Goal: Task Accomplishment & Management: Complete application form

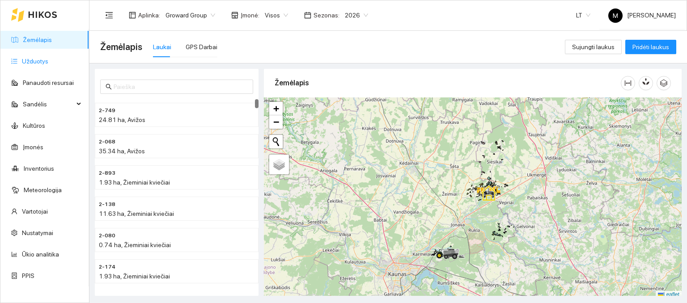
click at [45, 58] on link "Užduotys" at bounding box center [35, 61] width 26 height 7
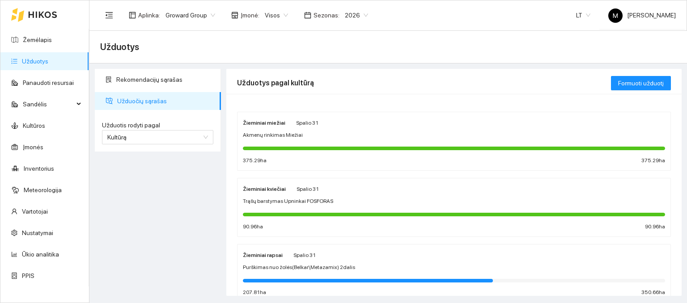
click at [284, 192] on div "Žieminiai kviečiai Spalio 31" at bounding box center [281, 189] width 76 height 10
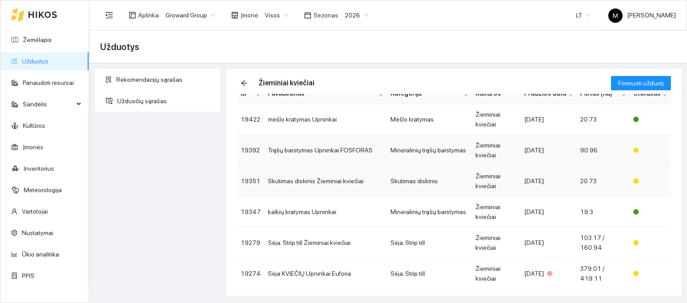
scroll to position [89, 0]
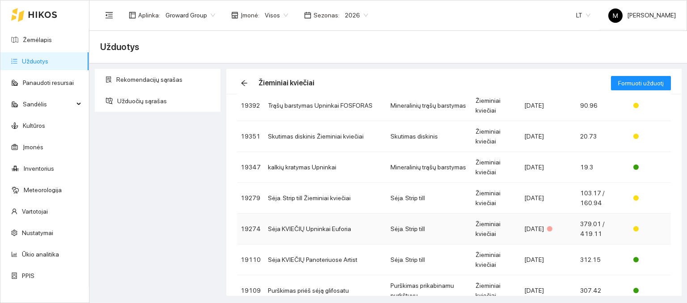
click at [311, 230] on td "Sėja KVIEČIŲ Upninkai Euforia" at bounding box center [325, 229] width 123 height 31
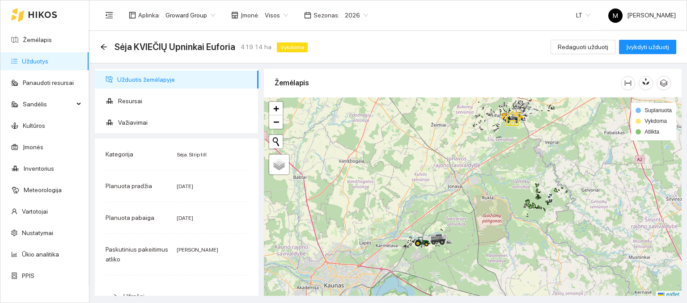
scroll to position [2, 0]
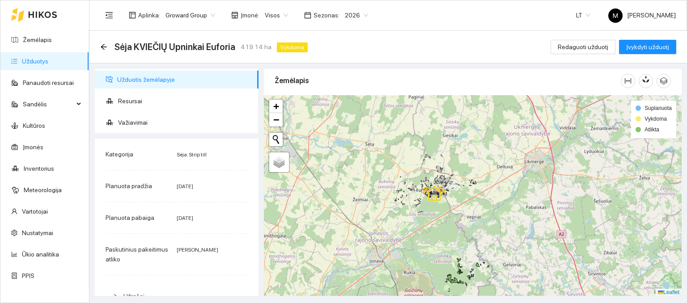
drag, startPoint x: 524, startPoint y: 153, endPoint x: 437, endPoint y: 202, distance: 99.8
click at [451, 213] on div at bounding box center [473, 195] width 418 height 201
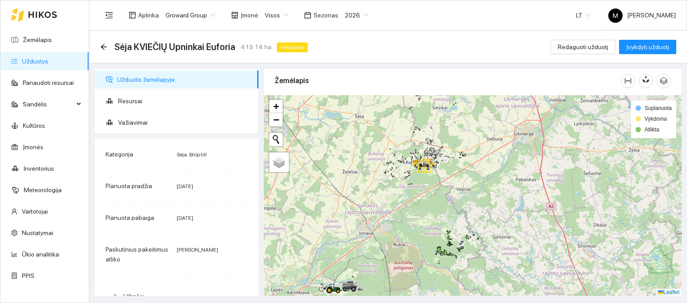
drag, startPoint x: 454, startPoint y: 253, endPoint x: 443, endPoint y: 208, distance: 46.1
click at [443, 208] on div at bounding box center [473, 195] width 418 height 201
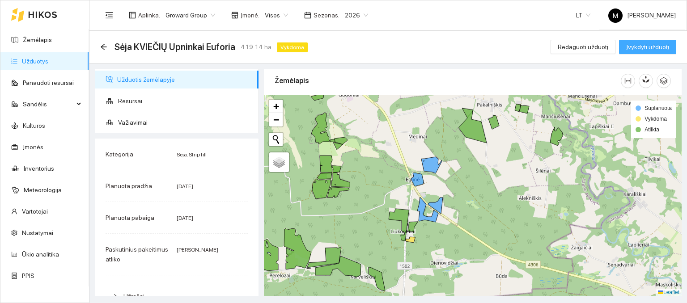
click at [639, 51] on span "Įvykdyti užduotį" at bounding box center [647, 47] width 43 height 10
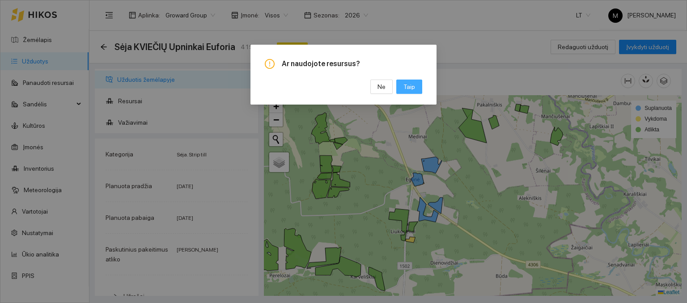
click at [403, 86] on button "Taip" at bounding box center [409, 87] width 26 height 14
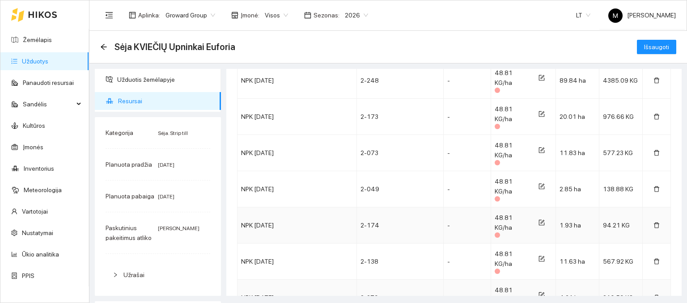
scroll to position [1122, 0]
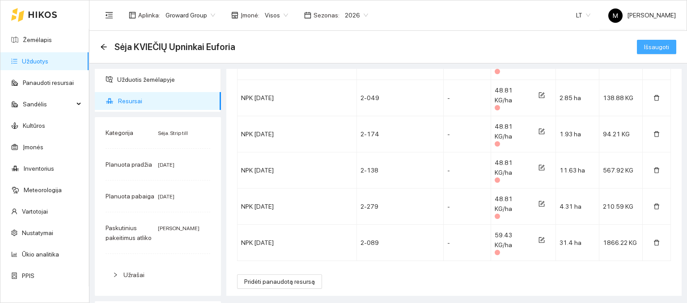
click at [644, 46] on span "Išsaugoti" at bounding box center [656, 47] width 25 height 10
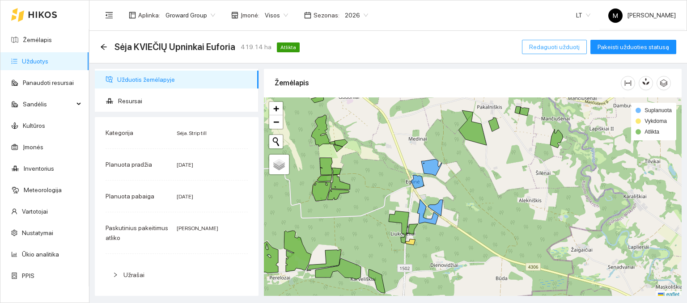
click at [557, 45] on span "Redaguoti užduotį" at bounding box center [554, 47] width 51 height 10
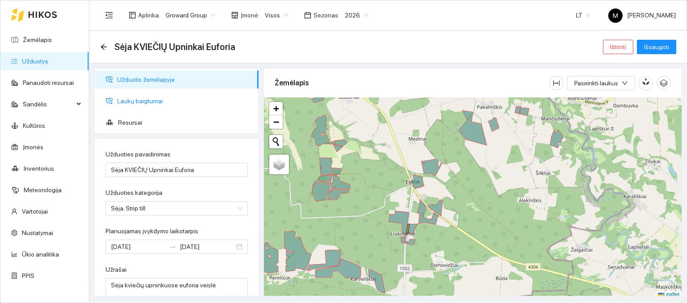
click at [158, 101] on span "Laukų baigtumai" at bounding box center [184, 101] width 134 height 18
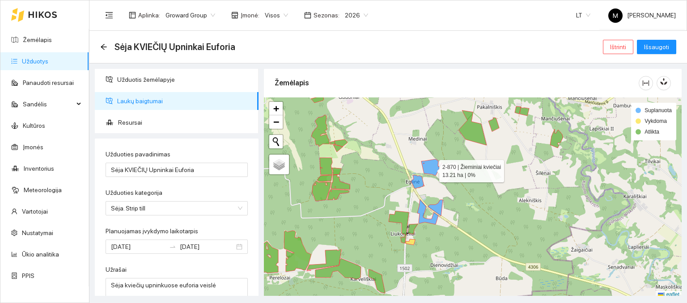
scroll to position [2, 0]
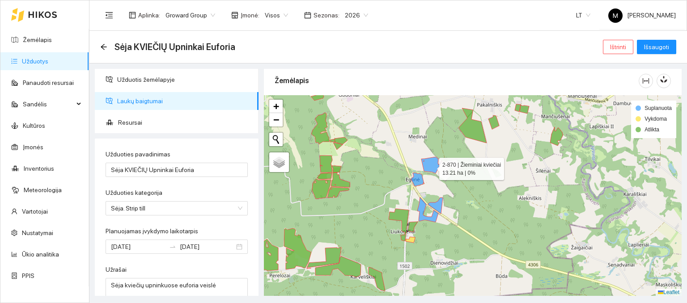
click at [430, 169] on icon at bounding box center [431, 165] width 21 height 17
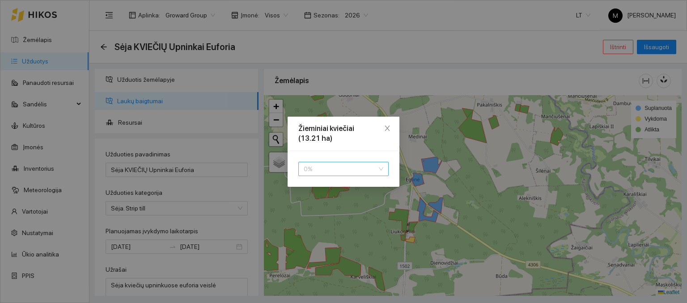
click at [340, 167] on span "0 %" at bounding box center [344, 168] width 80 height 13
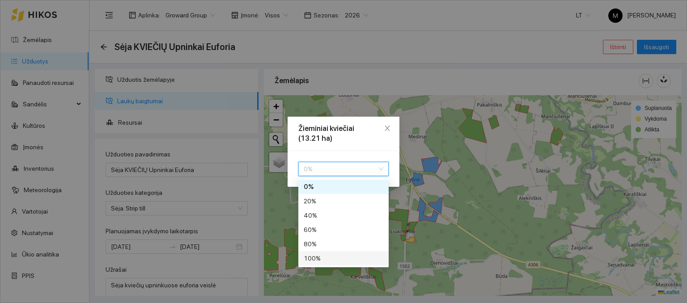
click at [309, 260] on div "100 %" at bounding box center [344, 259] width 80 height 10
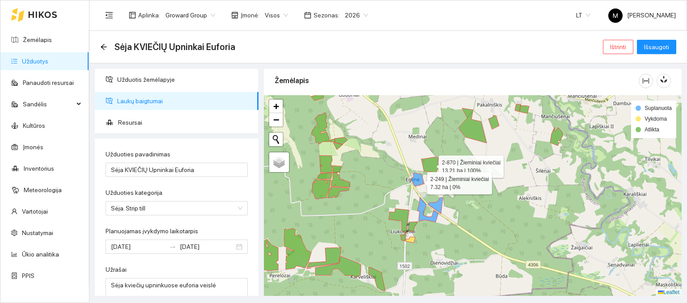
click at [419, 181] on icon at bounding box center [417, 179] width 13 height 13
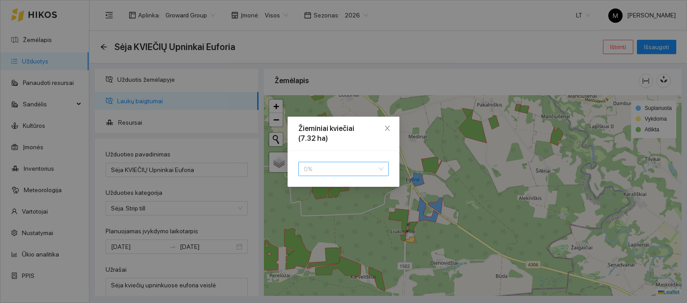
click at [340, 167] on span "0 %" at bounding box center [344, 168] width 80 height 13
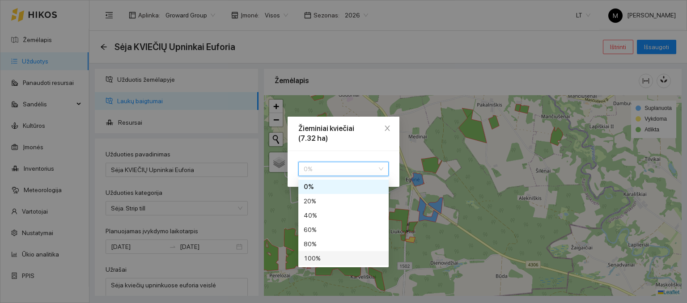
click at [312, 255] on div "100 %" at bounding box center [344, 259] width 80 height 10
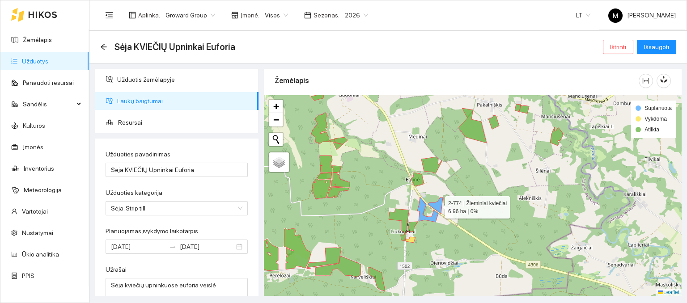
click at [434, 203] on icon at bounding box center [435, 206] width 15 height 16
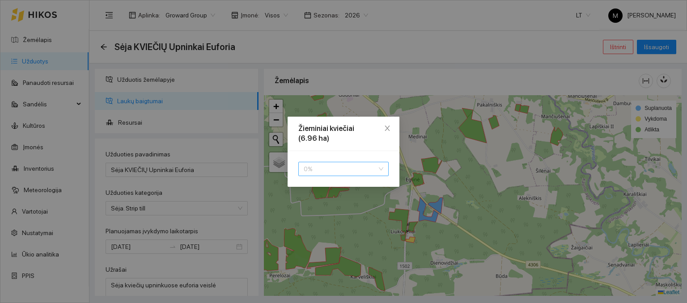
click at [331, 170] on span "0 %" at bounding box center [344, 168] width 80 height 13
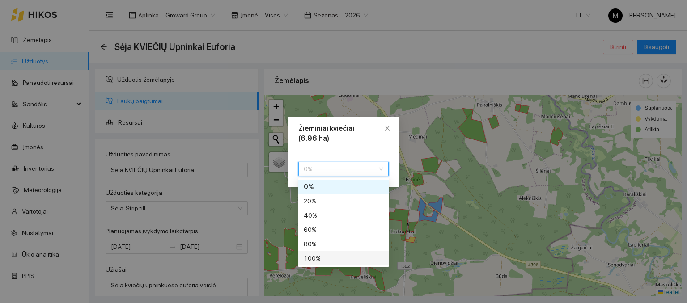
click at [320, 259] on div "100 %" at bounding box center [344, 259] width 80 height 10
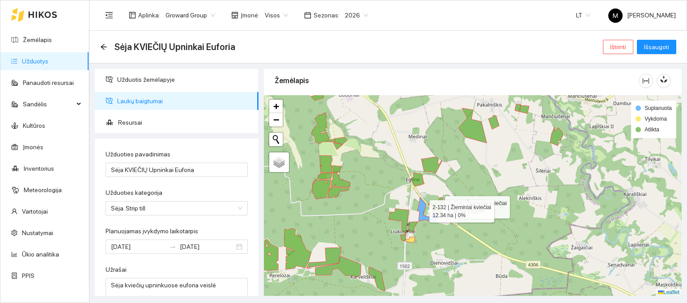
click at [421, 209] on icon at bounding box center [427, 209] width 21 height 25
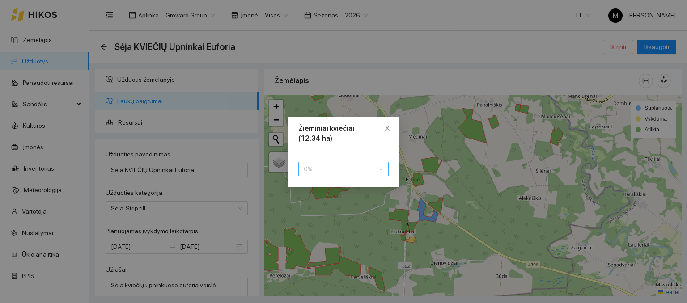
click at [357, 171] on span "0 %" at bounding box center [344, 168] width 80 height 13
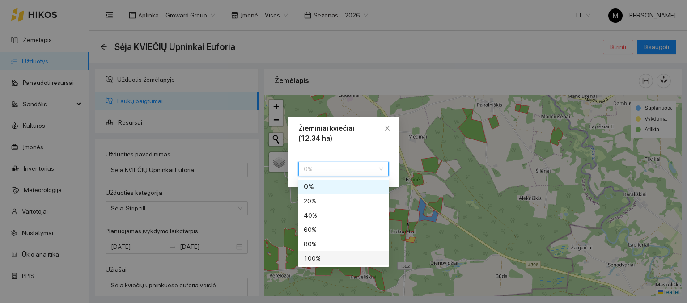
drag, startPoint x: 326, startPoint y: 258, endPoint x: 372, endPoint y: 254, distance: 46.3
click at [327, 258] on div "100 %" at bounding box center [344, 259] width 80 height 10
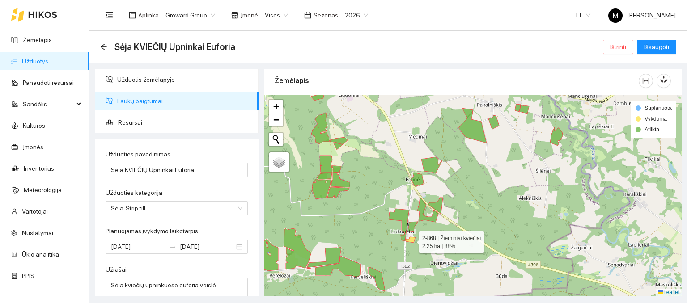
click at [415, 240] on icon at bounding box center [410, 240] width 9 height 6
click at [411, 240] on icon at bounding box center [411, 240] width 9 height 6
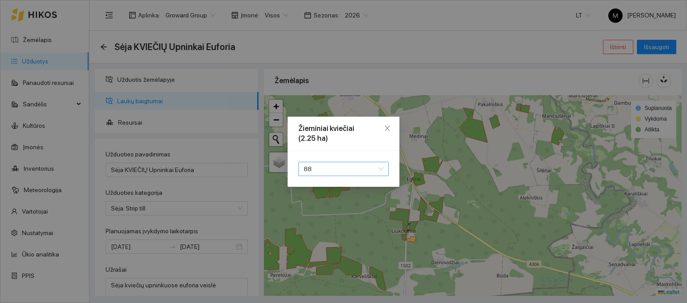
click at [334, 162] on span "88" at bounding box center [344, 168] width 80 height 13
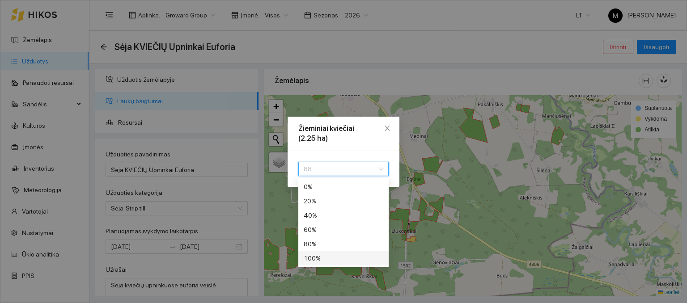
click at [314, 256] on div "100 %" at bounding box center [344, 259] width 80 height 10
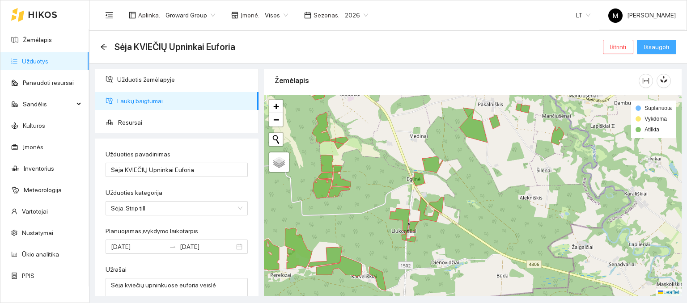
click at [645, 52] on button "Išsaugoti" at bounding box center [656, 47] width 39 height 14
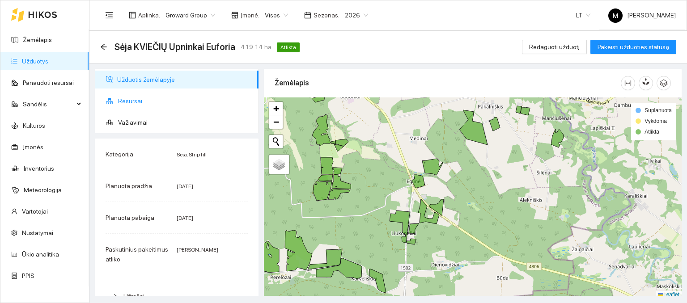
click at [131, 97] on span "Resursai" at bounding box center [184, 101] width 133 height 18
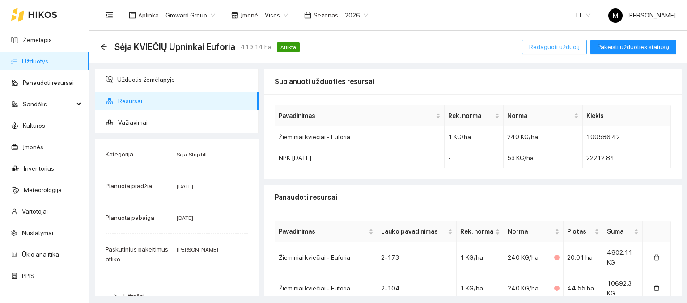
click at [564, 48] on span "Redaguoti užduotį" at bounding box center [554, 47] width 51 height 10
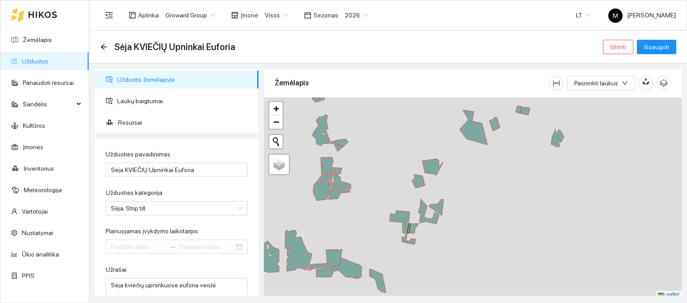
type input "[DATE]"
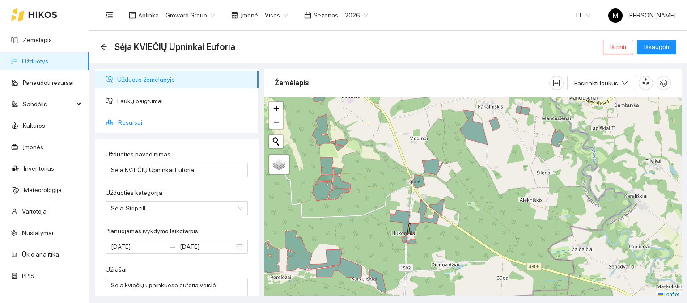
click at [142, 119] on span "Resursai" at bounding box center [184, 123] width 133 height 18
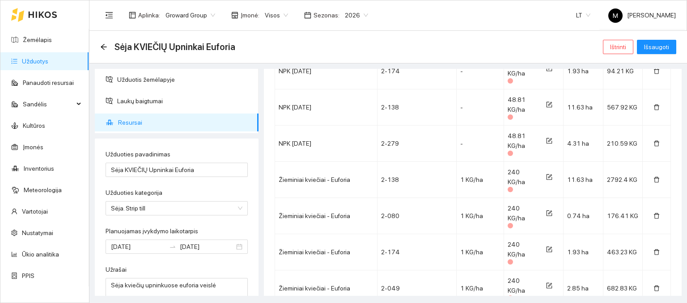
scroll to position [1275, 0]
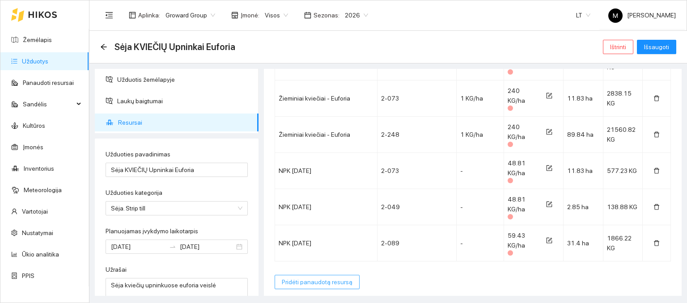
click at [317, 279] on span "Pridėti panaudotą resursą" at bounding box center [317, 282] width 71 height 10
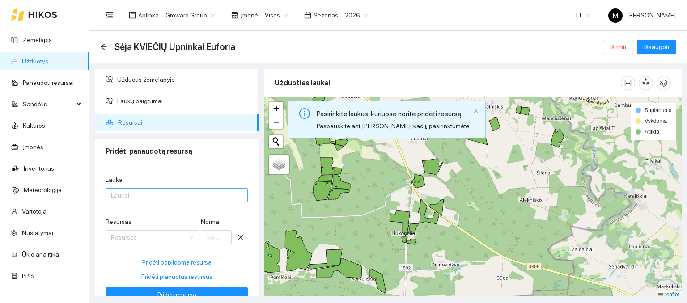
click at [157, 196] on div at bounding box center [172, 195] width 129 height 11
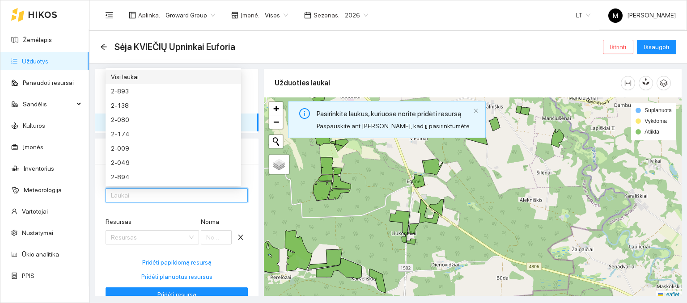
click at [148, 77] on div "Visi laukai" at bounding box center [173, 77] width 125 height 10
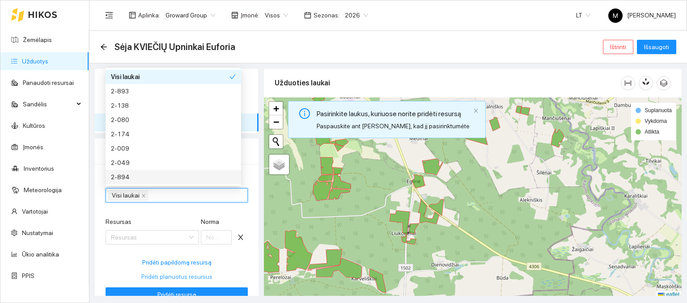
click at [156, 279] on span "Pridėti planuotus resursus" at bounding box center [176, 277] width 71 height 10
type input "240"
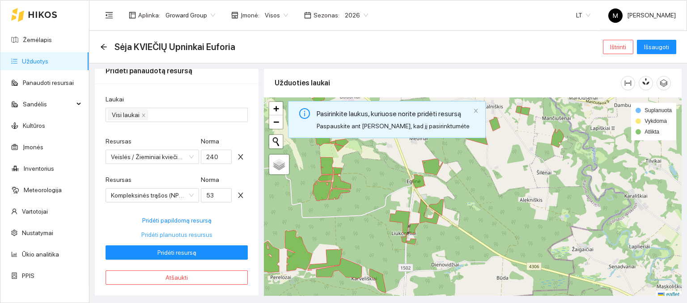
scroll to position [82, 0]
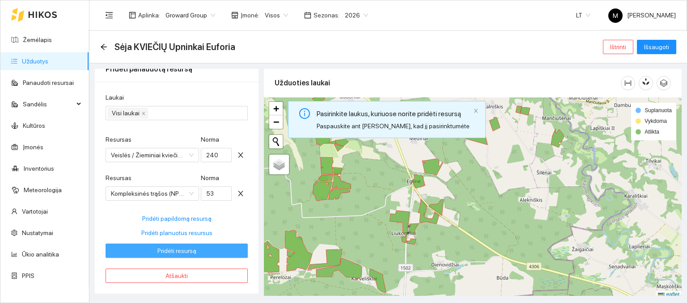
click at [195, 251] on button "Pridėti resursą" at bounding box center [177, 251] width 142 height 14
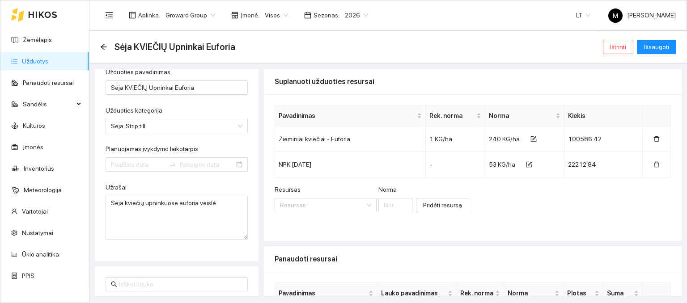
type input "[DATE]"
click at [658, 45] on span "Išsaugoti" at bounding box center [656, 47] width 25 height 10
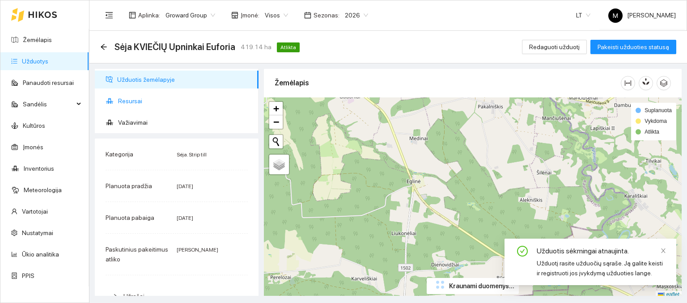
click at [129, 104] on span "Resursai" at bounding box center [184, 101] width 133 height 18
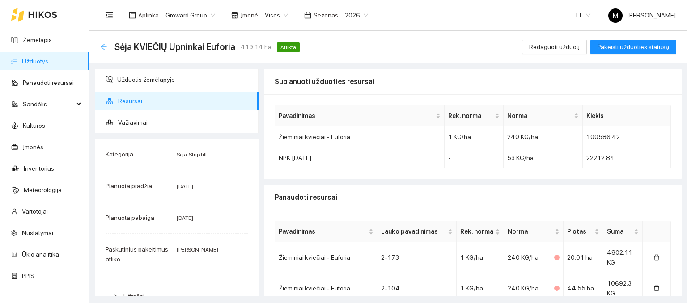
click at [103, 49] on icon "arrow-left" at bounding box center [103, 46] width 7 height 7
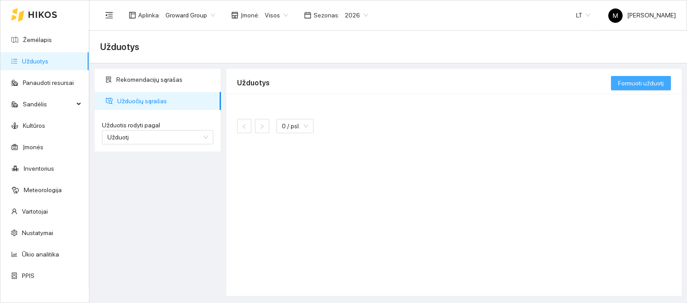
click at [641, 86] on span "Formuoti užduotį" at bounding box center [641, 83] width 46 height 10
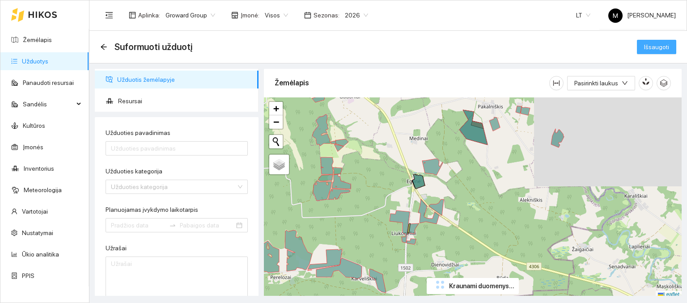
click at [650, 51] on span "Išsaugoti" at bounding box center [656, 47] width 25 height 10
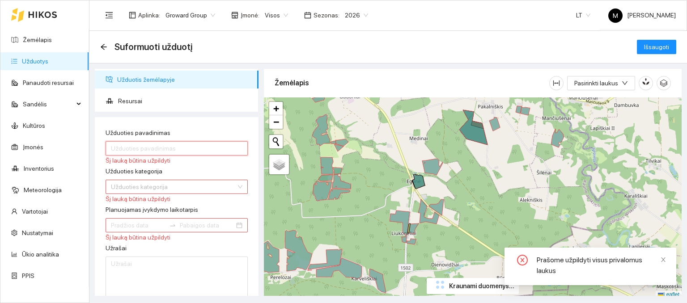
click at [131, 150] on input "Užduoties pavadinimas" at bounding box center [177, 148] width 142 height 14
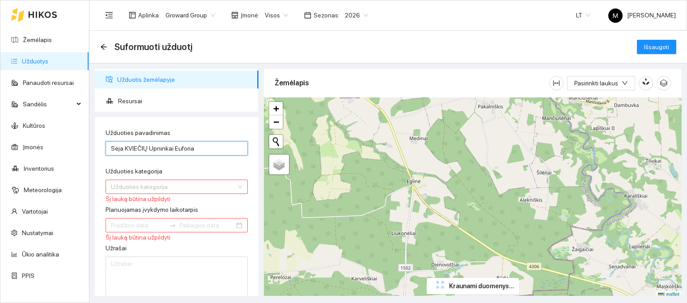
click at [170, 150] on input "Sėja KVIEČIŲ Upninkai Euforia" at bounding box center [177, 148] width 142 height 14
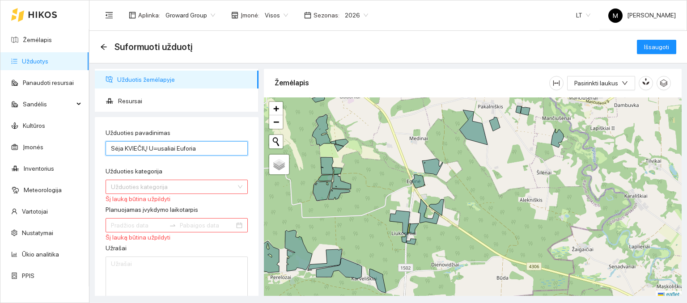
click at [155, 149] on input "Sėja KVIEČIŲ U=usaliai Euforia" at bounding box center [177, 148] width 142 height 14
type input "Sėja KVIEČIŲ Užusaliai Euforia"
click at [213, 172] on div "Užduoties kategorija" at bounding box center [177, 172] width 142 height 13
click at [200, 151] on input "Sėja KVIEČIŲ Užusaliai Euforia" at bounding box center [177, 148] width 142 height 14
click at [178, 185] on input "Užduoties kategorija" at bounding box center [173, 186] width 125 height 13
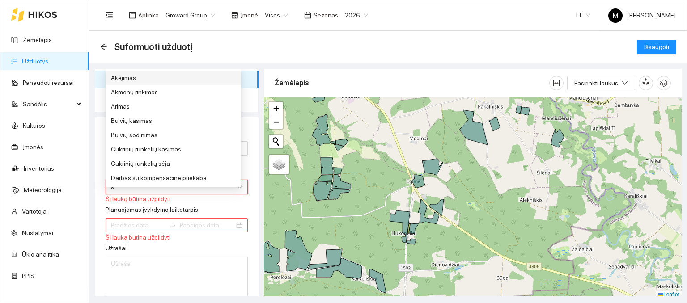
type input "sė"
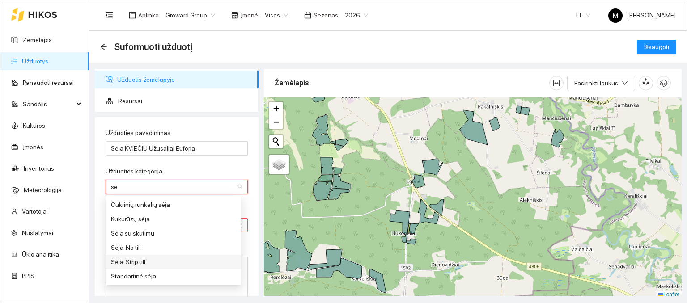
click at [124, 263] on div "Sėja. Strip till" at bounding box center [173, 262] width 125 height 10
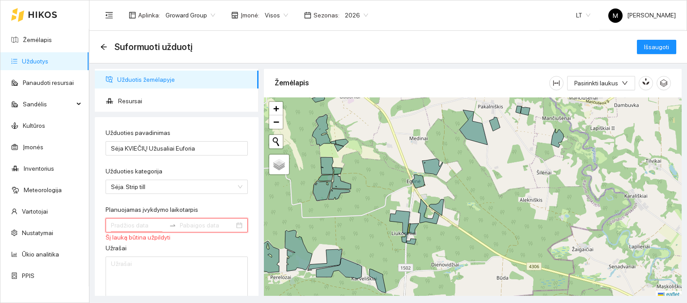
click at [145, 226] on input "Planuojamas įvykdymo laikotarpis" at bounding box center [138, 226] width 55 height 10
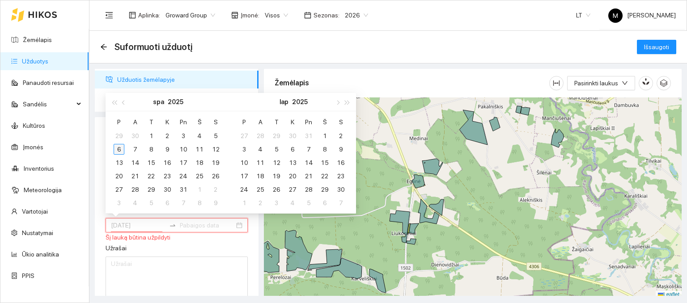
type input "[DATE]"
click at [120, 147] on div "6" at bounding box center [119, 149] width 11 height 11
type input "[DATE]"
click at [150, 163] on div "15" at bounding box center [151, 162] width 11 height 11
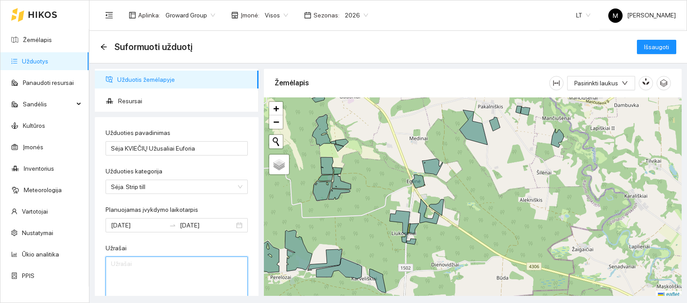
click at [166, 278] on textarea "Užrašai" at bounding box center [177, 279] width 142 height 44
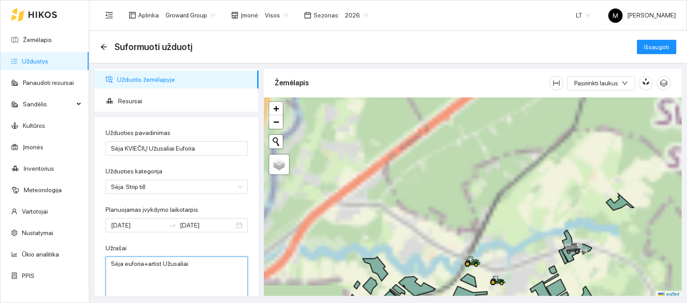
type textarea "Sėja euforia+artist Užusaliai"
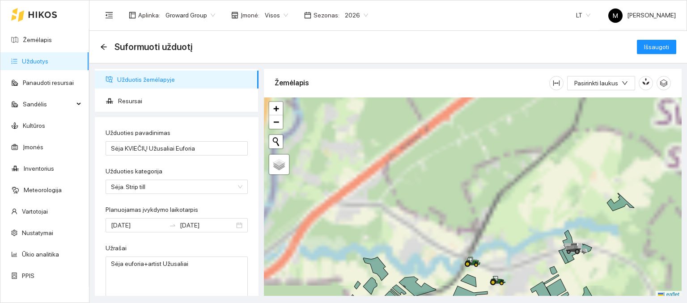
scroll to position [2, 0]
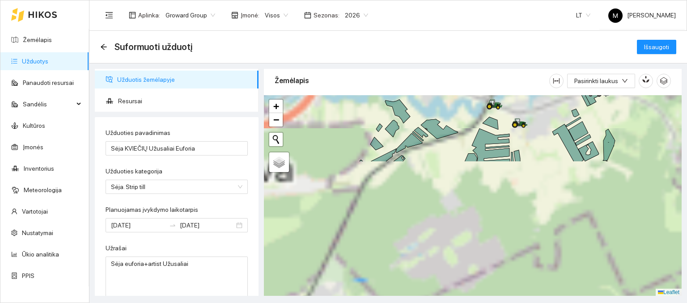
drag, startPoint x: 327, startPoint y: 257, endPoint x: 349, endPoint y: 98, distance: 160.0
click at [349, 98] on div at bounding box center [473, 195] width 418 height 201
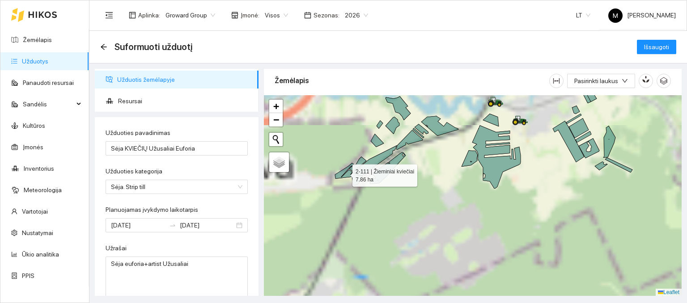
click at [339, 175] on icon at bounding box center [344, 171] width 19 height 16
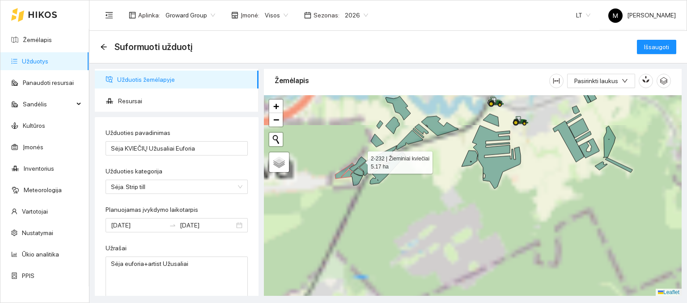
click at [360, 160] on icon at bounding box center [357, 164] width 17 height 15
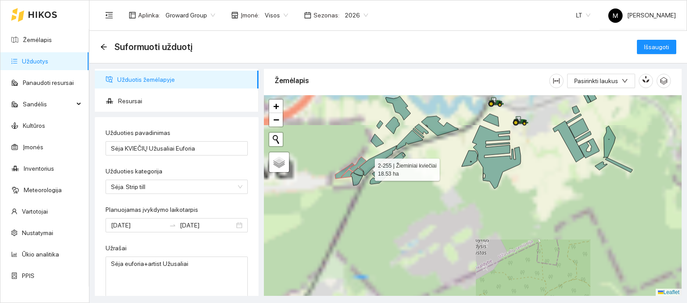
click at [367, 167] on icon at bounding box center [378, 161] width 38 height 30
click at [362, 172] on icon at bounding box center [358, 172] width 10 height 8
click at [356, 181] on icon at bounding box center [357, 179] width 12 height 13
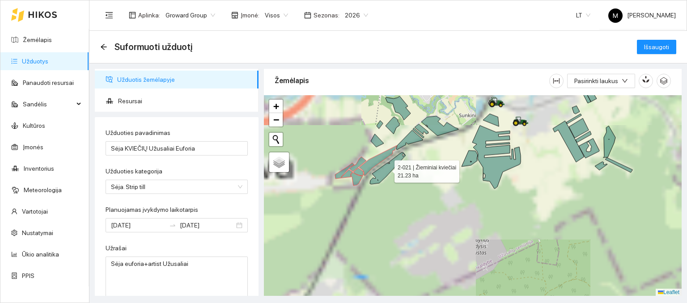
click at [391, 168] on icon at bounding box center [388, 169] width 36 height 32
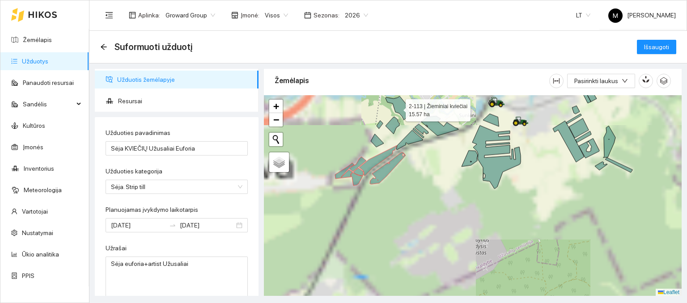
click at [400, 107] on icon at bounding box center [398, 109] width 25 height 24
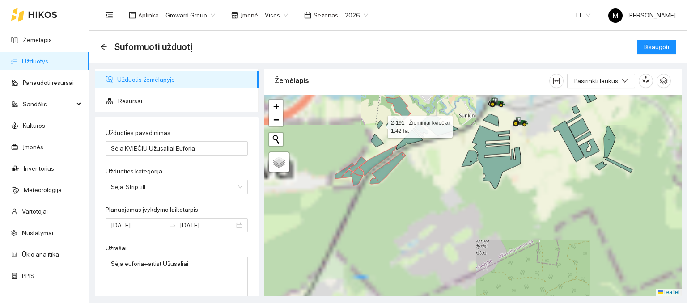
click at [380, 124] on icon at bounding box center [380, 125] width 6 height 8
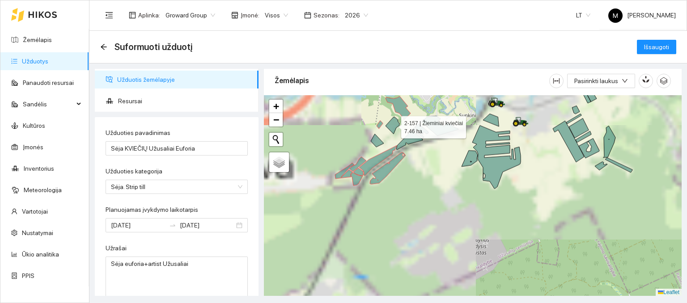
click at [391, 128] on icon at bounding box center [393, 125] width 14 height 17
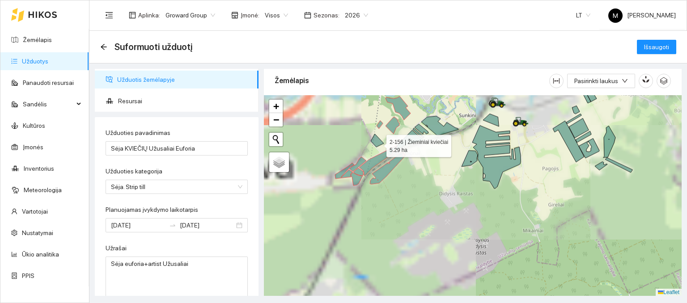
click at [379, 144] on icon at bounding box center [377, 140] width 13 height 13
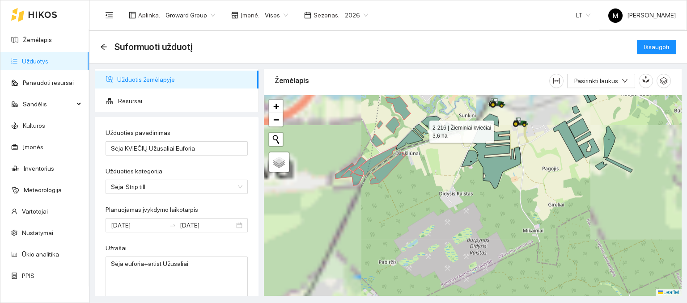
click at [422, 129] on icon at bounding box center [422, 129] width 14 height 10
click at [418, 133] on icon at bounding box center [418, 133] width 11 height 10
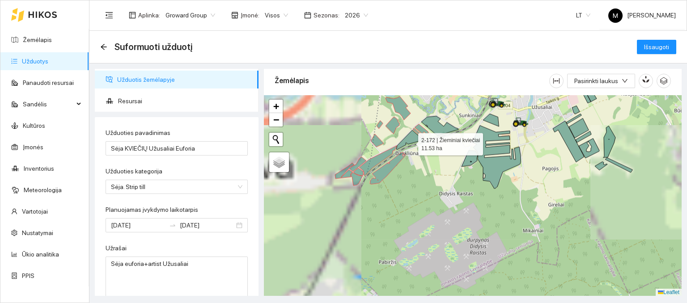
click at [410, 142] on icon at bounding box center [409, 140] width 26 height 19
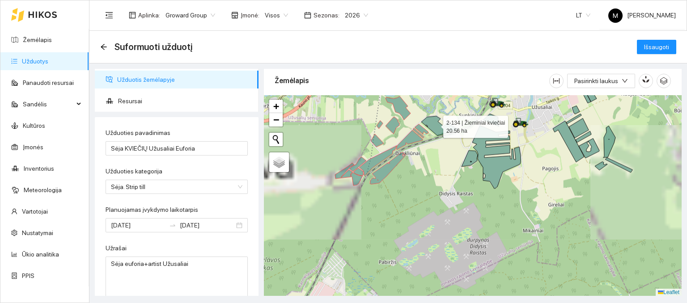
click at [435, 124] on icon at bounding box center [439, 126] width 37 height 20
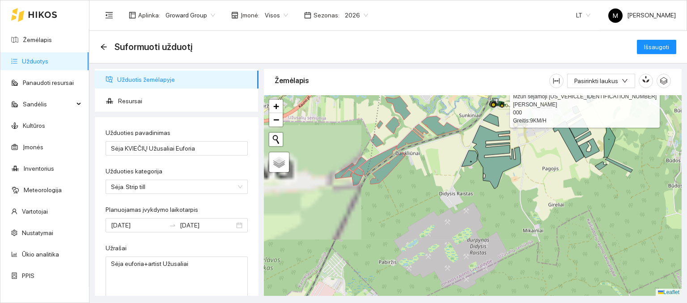
click at [492, 117] on div at bounding box center [492, 108] width 5 height 22
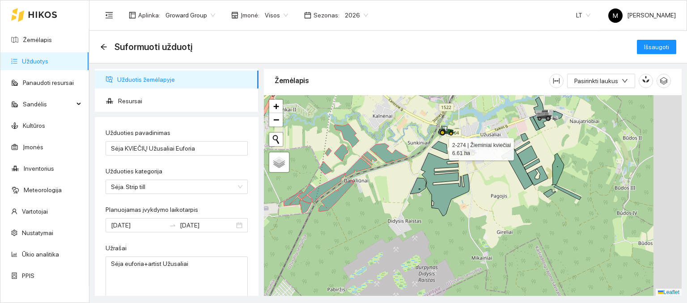
click at [442, 149] on icon at bounding box center [440, 147] width 16 height 13
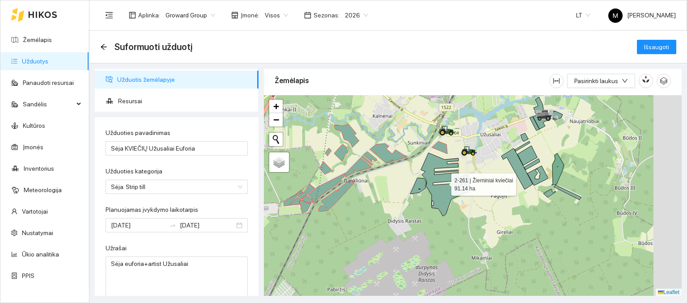
click at [437, 166] on icon at bounding box center [445, 184] width 48 height 63
click at [417, 184] on icon at bounding box center [418, 186] width 16 height 16
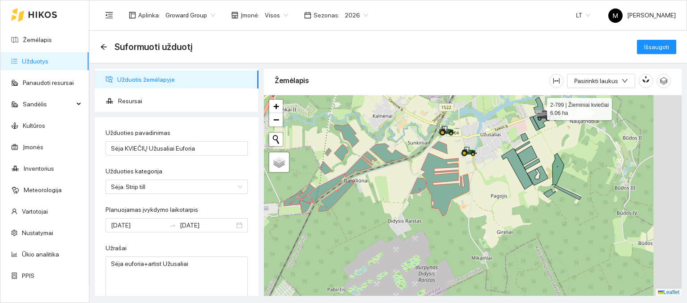
click at [539, 103] on icon at bounding box center [539, 105] width 10 height 17
click at [557, 111] on icon at bounding box center [546, 116] width 25 height 11
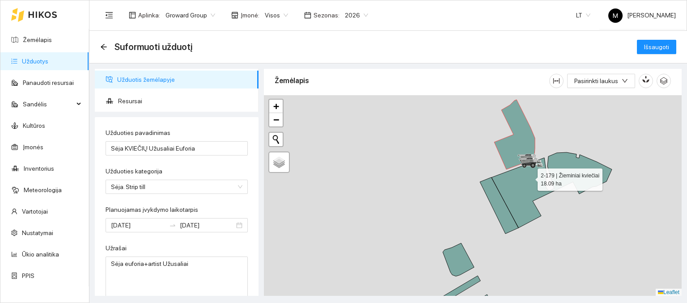
click at [530, 180] on icon at bounding box center [546, 193] width 132 height 81
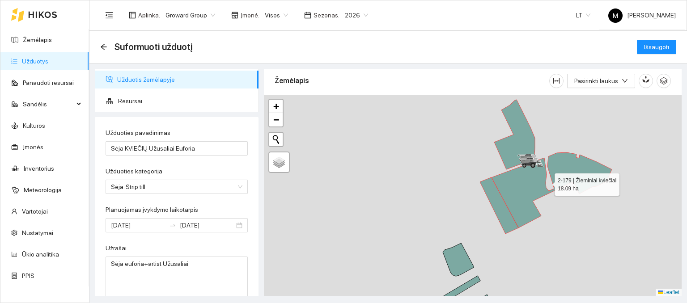
click at [495, 204] on icon at bounding box center [546, 193] width 132 height 81
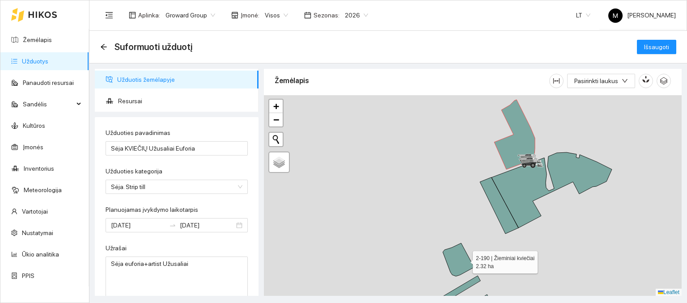
click at [461, 264] on icon at bounding box center [458, 259] width 31 height 33
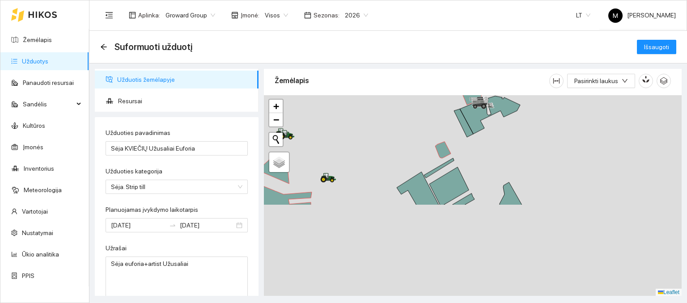
drag, startPoint x: 435, startPoint y: 267, endPoint x: 449, endPoint y: 177, distance: 91.4
click at [419, 154] on div at bounding box center [473, 195] width 418 height 201
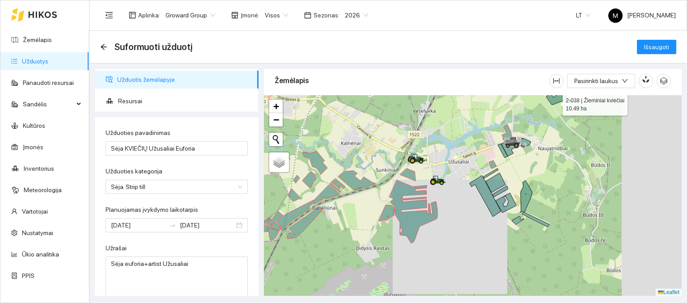
click at [555, 102] on icon at bounding box center [559, 96] width 27 height 18
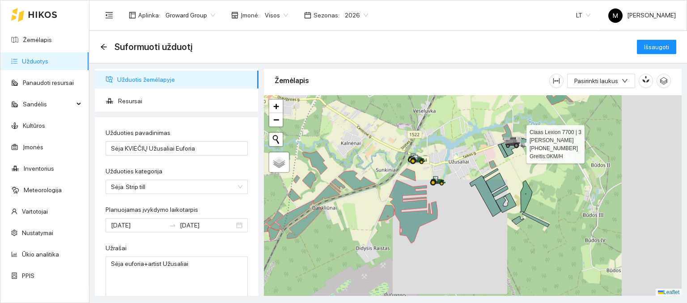
click at [510, 151] on div at bounding box center [509, 147] width 5 height 22
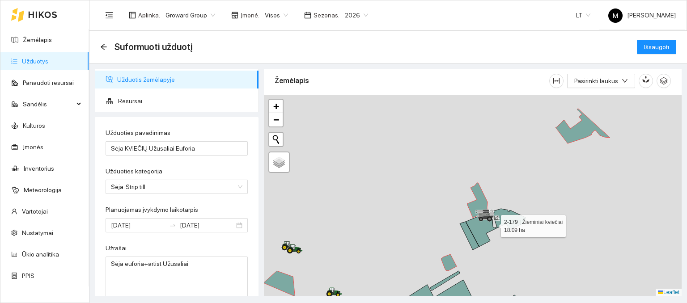
click at [472, 225] on icon at bounding box center [493, 229] width 66 height 41
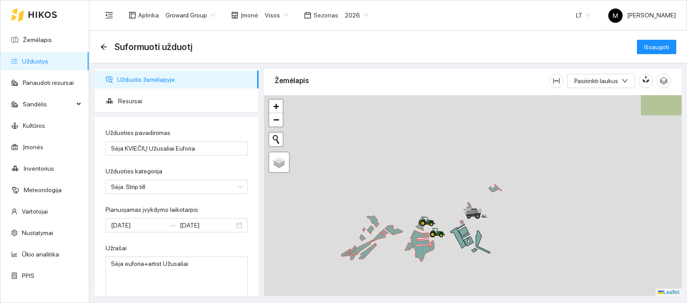
drag, startPoint x: 447, startPoint y: 280, endPoint x: 451, endPoint y: 218, distance: 62.3
click at [451, 218] on div at bounding box center [473, 195] width 418 height 201
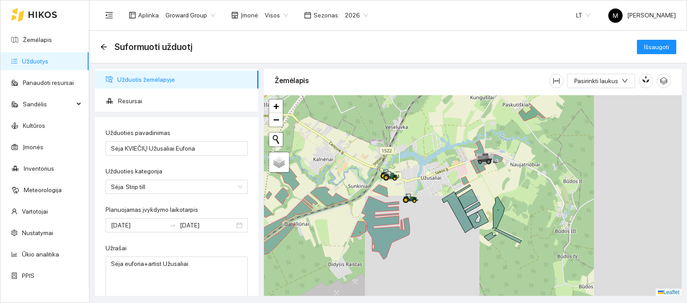
click at [460, 192] on div at bounding box center [473, 195] width 418 height 201
click at [462, 189] on icon at bounding box center [462, 190] width 15 height 10
click at [451, 201] on icon at bounding box center [457, 212] width 31 height 41
click at [473, 197] on icon at bounding box center [468, 199] width 20 height 20
click at [474, 206] on icon at bounding box center [473, 207] width 16 height 11
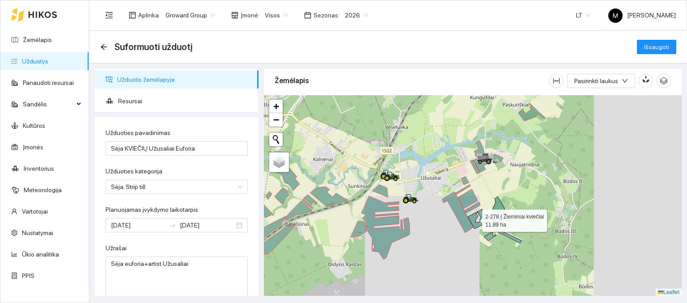
click at [474, 218] on icon at bounding box center [478, 219] width 21 height 20
click at [499, 212] on icon at bounding box center [499, 213] width 12 height 32
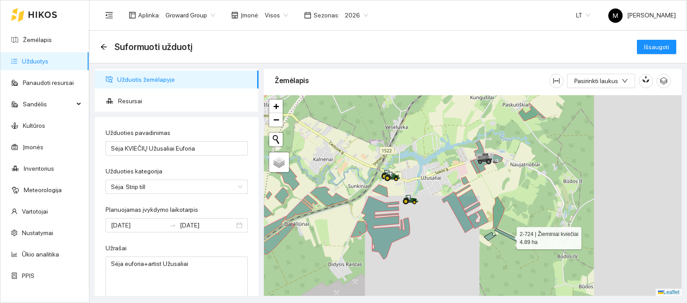
drag, startPoint x: 502, startPoint y: 231, endPoint x: 498, endPoint y: 234, distance: 4.8
click at [502, 231] on icon at bounding box center [507, 236] width 27 height 15
click at [487, 237] on icon at bounding box center [490, 237] width 13 height 9
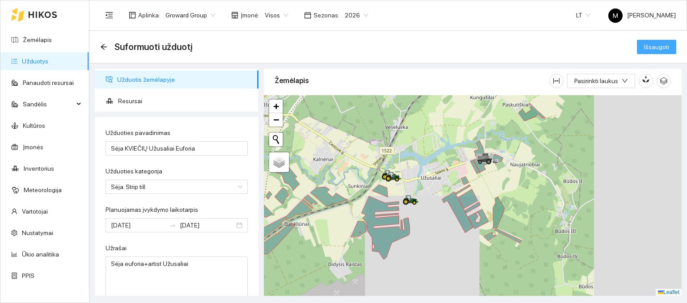
click at [650, 46] on span "Išsaugoti" at bounding box center [656, 47] width 25 height 10
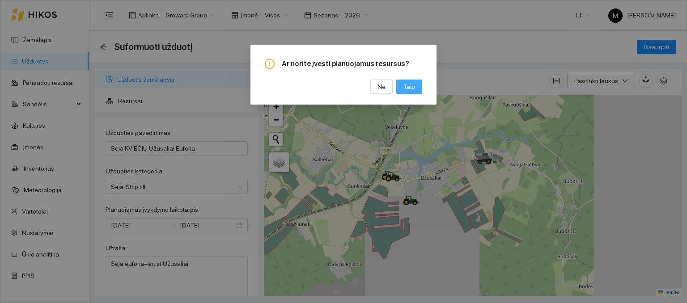
click at [404, 86] on span "Taip" at bounding box center [410, 87] width 12 height 10
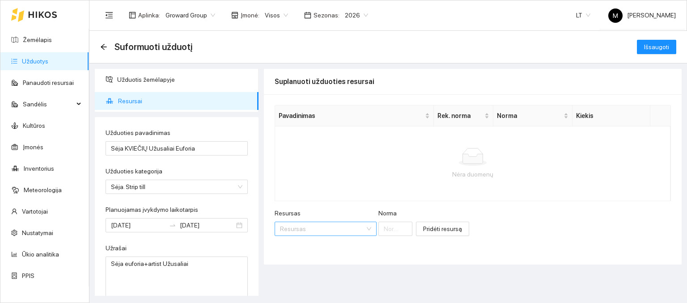
click at [295, 230] on input "Resursas" at bounding box center [322, 228] width 85 height 13
type input "eufor"
click at [319, 149] on div "Veislės / Žieminiai kviečiai / Eufor ia" at bounding box center [325, 148] width 90 height 10
type input "1"
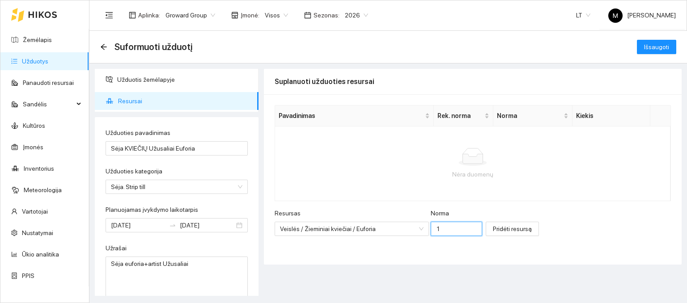
click at [434, 226] on input "1" at bounding box center [456, 229] width 51 height 14
type input "240"
click at [493, 230] on span "Pridėti resursą" at bounding box center [512, 229] width 39 height 10
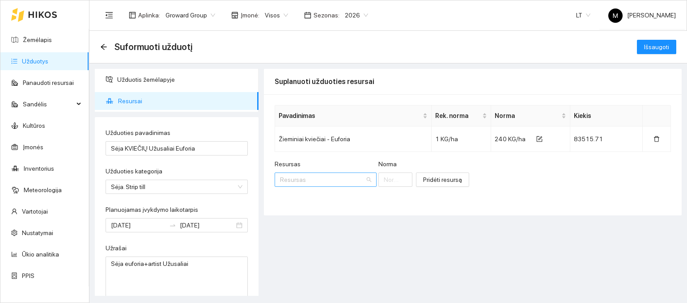
click at [313, 179] on input "Resursas" at bounding box center [322, 179] width 85 height 13
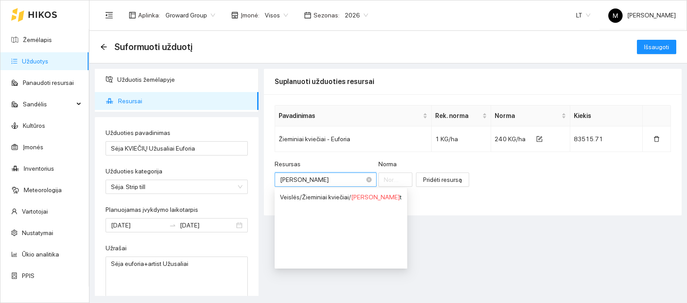
type input "artist"
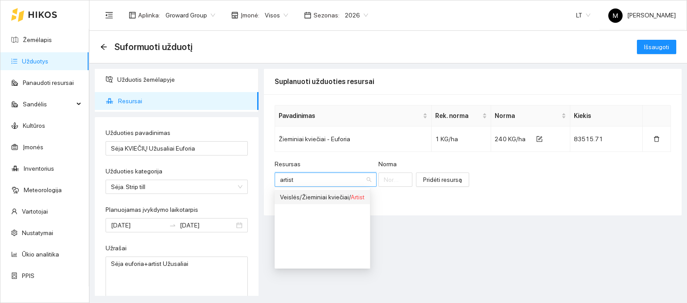
click at [313, 194] on div "Veislės / Žieminiai kviečiai / Artist" at bounding box center [322, 197] width 85 height 10
type input "1"
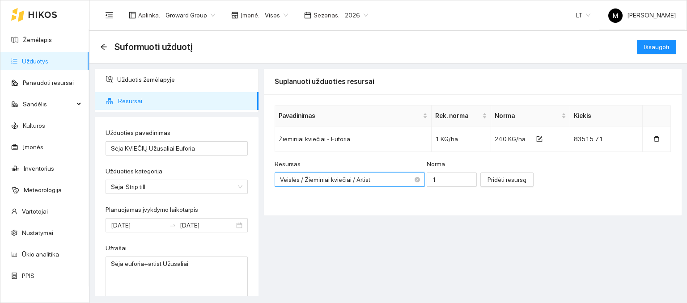
scroll to position [336, 0]
click at [433, 179] on input "1" at bounding box center [452, 180] width 50 height 14
type input "240"
click at [488, 180] on span "Pridėti resursą" at bounding box center [507, 180] width 39 height 10
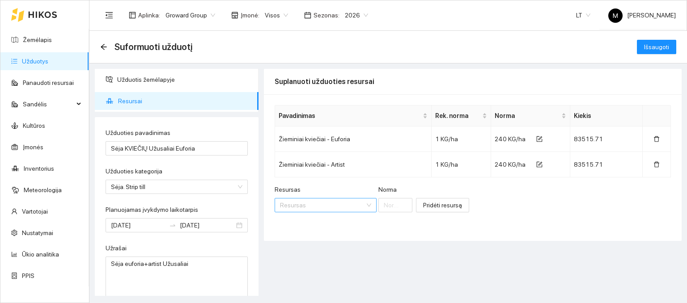
click at [309, 207] on input "Resursas" at bounding box center [322, 205] width 85 height 13
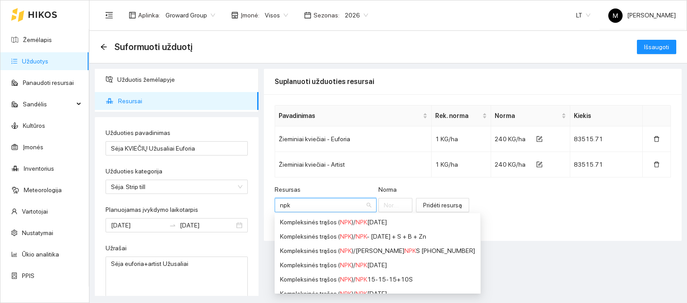
type input "npk"
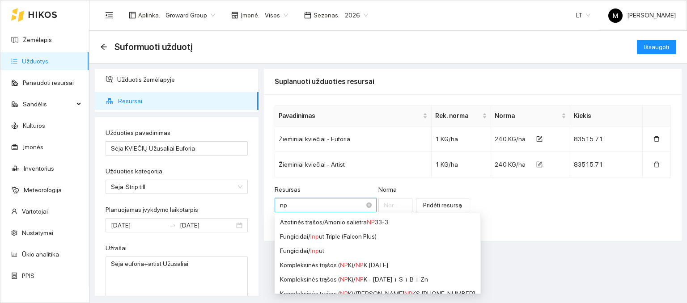
type input "npk"
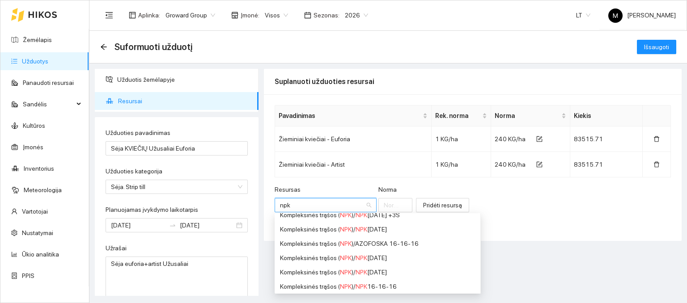
scroll to position [224, 0]
click at [340, 231] on span "NPK" at bounding box center [346, 227] width 12 height 7
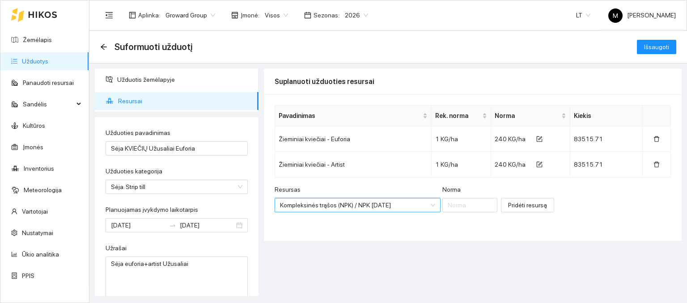
scroll to position [165, 0]
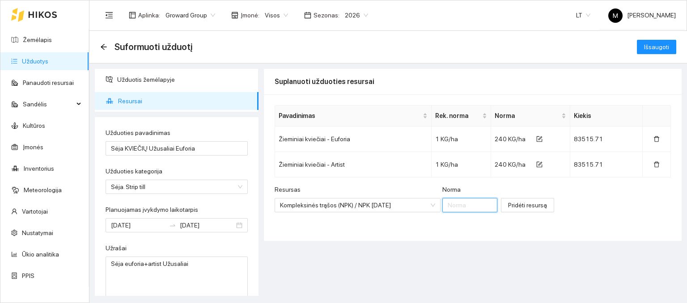
click at [453, 209] on input "Norma" at bounding box center [469, 205] width 55 height 14
type input "50"
click at [510, 201] on span "Pridėti resursą" at bounding box center [527, 205] width 39 height 10
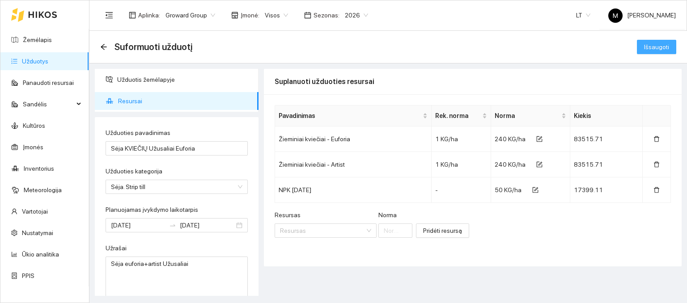
click at [659, 49] on span "Išsaugoti" at bounding box center [656, 47] width 25 height 10
click at [650, 46] on span "Išsaugoti" at bounding box center [656, 47] width 25 height 10
